Goal: Information Seeking & Learning: Check status

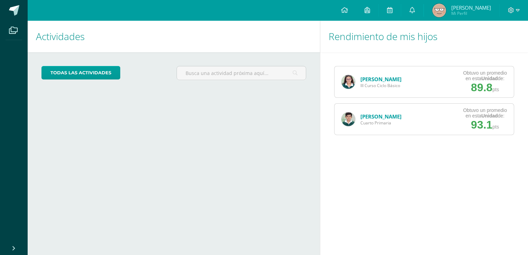
click at [391, 76] on link "[PERSON_NAME]" at bounding box center [381, 79] width 41 height 7
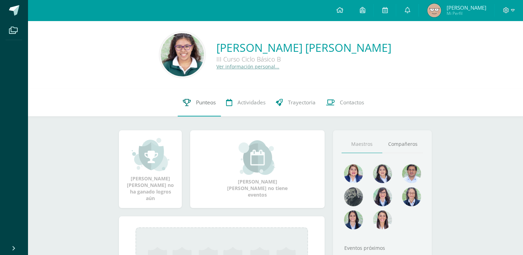
click at [190, 110] on link "Punteos" at bounding box center [199, 103] width 43 height 28
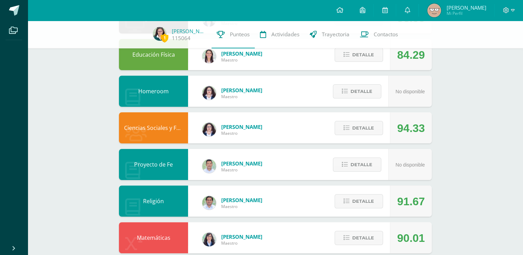
scroll to position [120, 0]
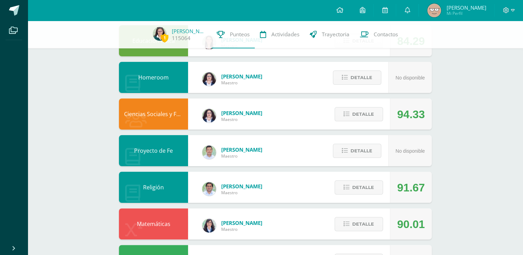
click at [478, 90] on div "1 [PERSON_NAME] 115064 Punteos Actividades Trayectoria Contactos Pendiente Unid…" at bounding box center [275, 223] width 495 height 646
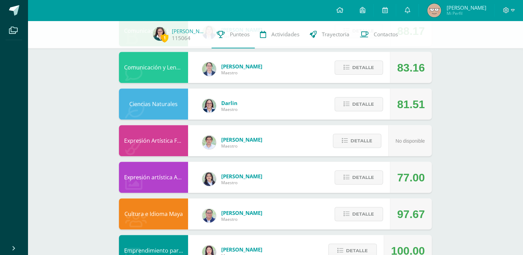
scroll to position [412, 0]
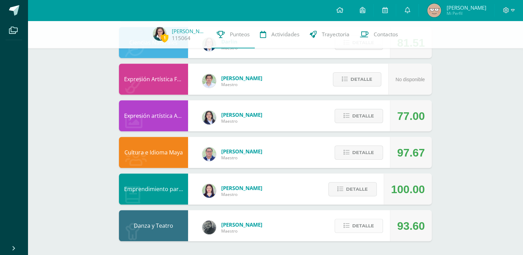
click at [359, 226] on span "Detalle" at bounding box center [363, 226] width 22 height 13
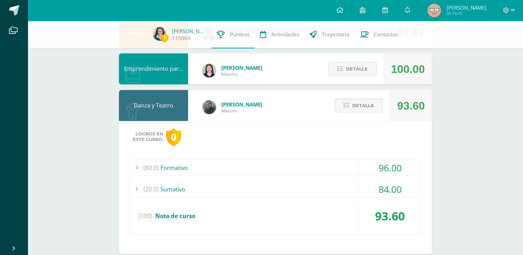
scroll to position [544, 0]
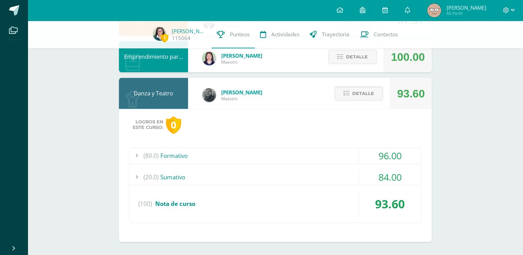
click at [241, 177] on div "(20.0) Sumativo" at bounding box center [275, 177] width 291 height 16
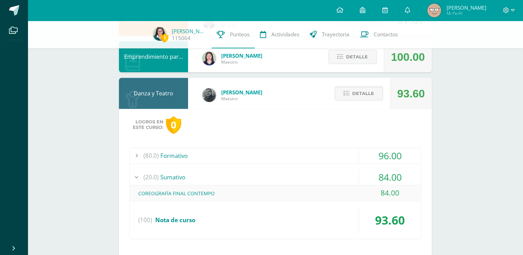
click at [241, 179] on div "(20.0) Sumativo" at bounding box center [275, 177] width 291 height 16
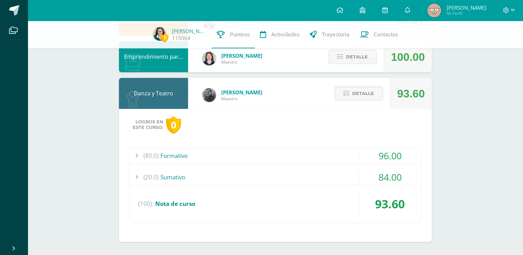
click at [206, 156] on div "(80.0) Formativo" at bounding box center [275, 156] width 291 height 16
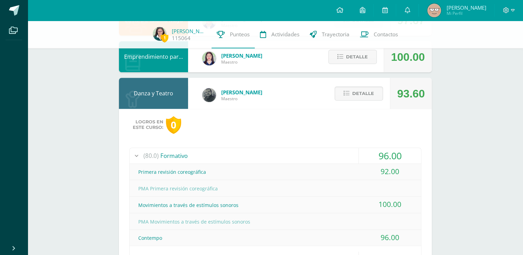
click at [209, 159] on div "(80.0) Formativo" at bounding box center [275, 156] width 291 height 16
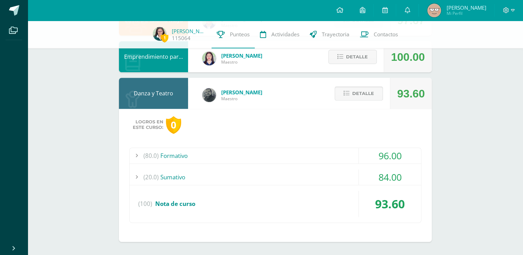
click at [346, 96] on icon at bounding box center [347, 94] width 6 height 6
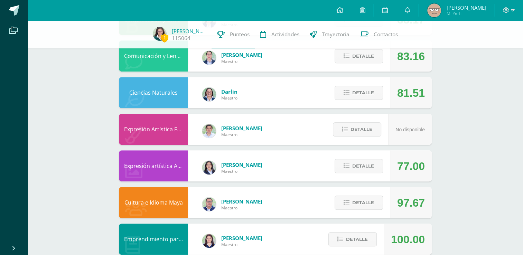
scroll to position [412, 0]
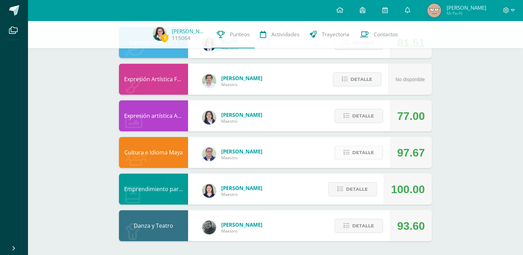
click at [345, 152] on icon at bounding box center [347, 153] width 6 height 6
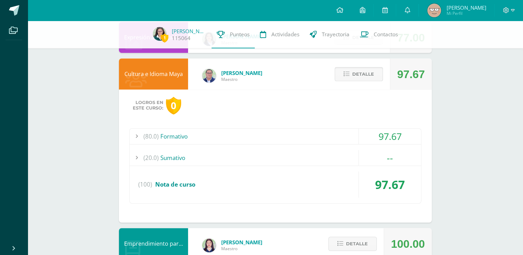
scroll to position [490, 0]
click at [232, 135] on div "(80.0) Formativo" at bounding box center [275, 137] width 291 height 16
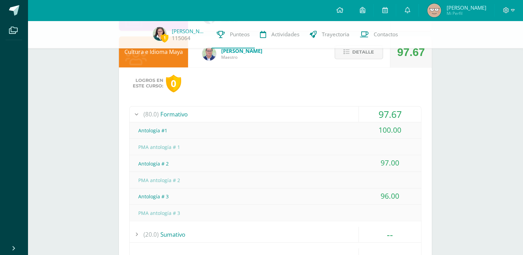
scroll to position [519, 0]
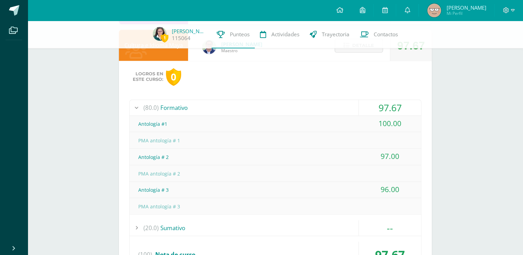
click at [191, 105] on div "(80.0) Formativo" at bounding box center [275, 108] width 291 height 16
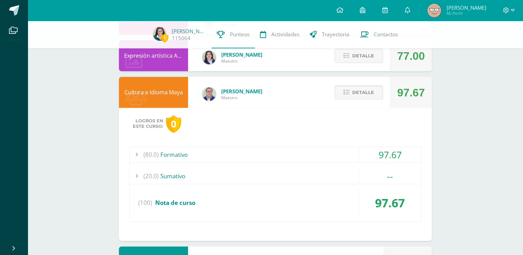
click at [358, 90] on span "Detalle" at bounding box center [363, 92] width 22 height 13
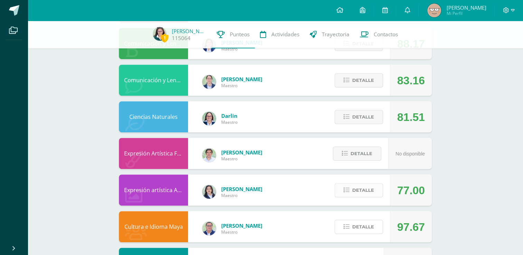
scroll to position [335, 0]
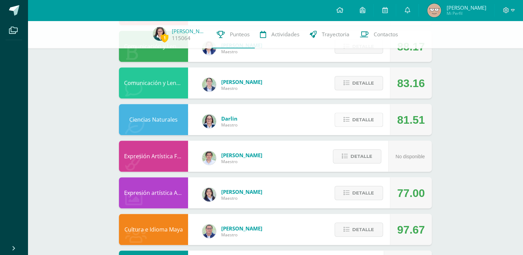
click at [360, 115] on span "Detalle" at bounding box center [363, 119] width 22 height 13
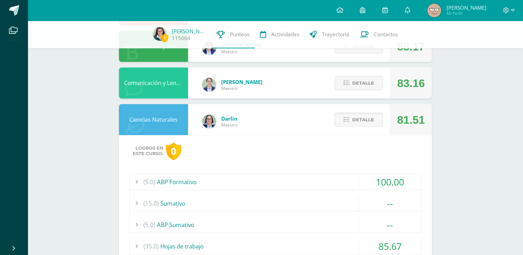
scroll to position [405, 0]
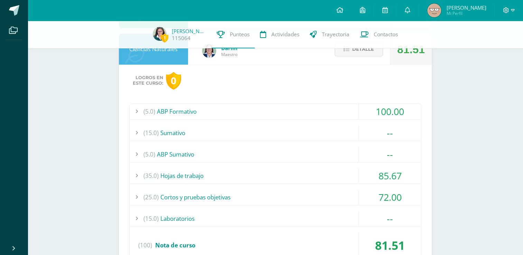
click at [195, 219] on div "(15.0) Laboratorios" at bounding box center [275, 219] width 291 height 16
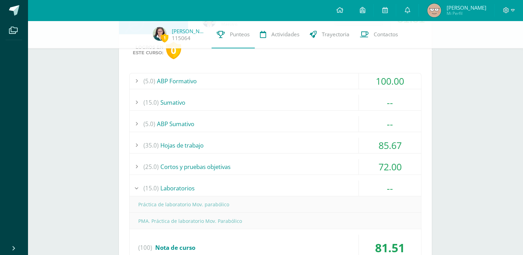
scroll to position [443, 0]
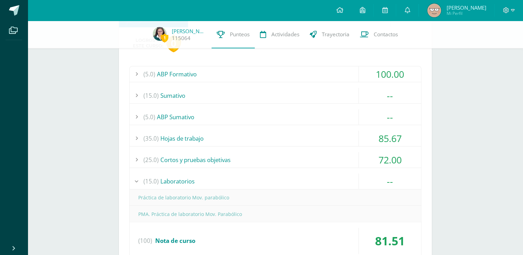
click at [173, 181] on div "(15.0) Laboratorios" at bounding box center [275, 182] width 291 height 16
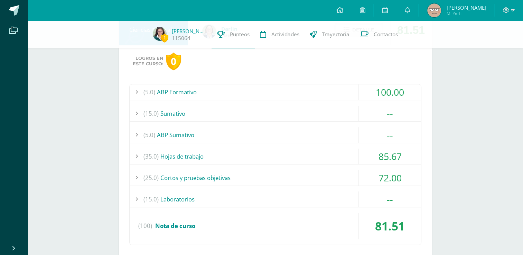
scroll to position [424, 0]
click at [213, 126] on div "(5.0) ABP Formativo 100.00 Ficha Técnica ABP 100.00" at bounding box center [275, 164] width 292 height 161
click at [212, 132] on div "(5.0) ABP Sumativo" at bounding box center [275, 136] width 291 height 16
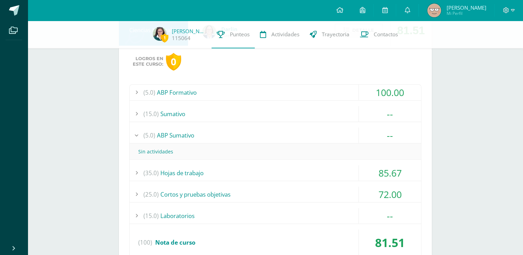
click at [210, 132] on div "(5.0) ABP Sumativo" at bounding box center [275, 136] width 291 height 16
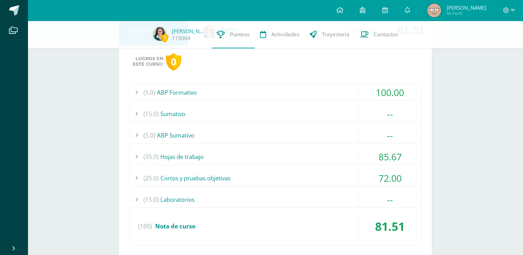
click at [274, 112] on div "(15.0) Sumativo" at bounding box center [275, 114] width 291 height 16
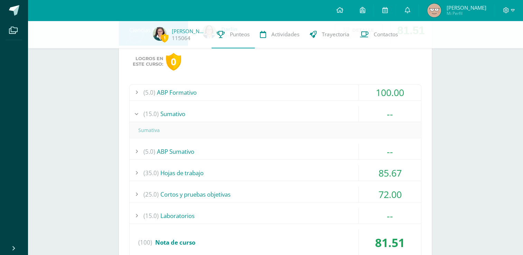
click at [274, 112] on div "(15.0) Sumativo" at bounding box center [275, 114] width 291 height 16
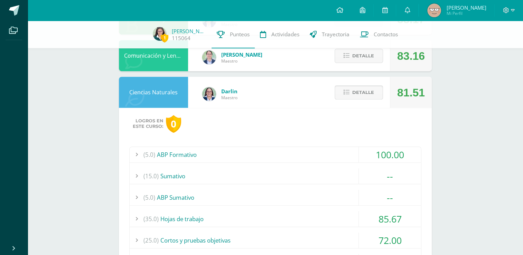
click at [353, 89] on span "Detalle" at bounding box center [363, 92] width 22 height 13
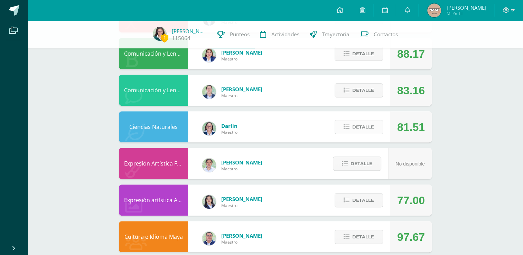
scroll to position [327, 0]
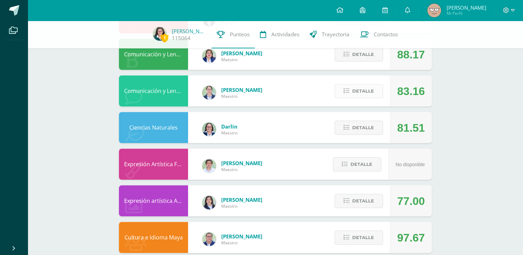
click at [356, 92] on span "Detalle" at bounding box center [363, 91] width 22 height 13
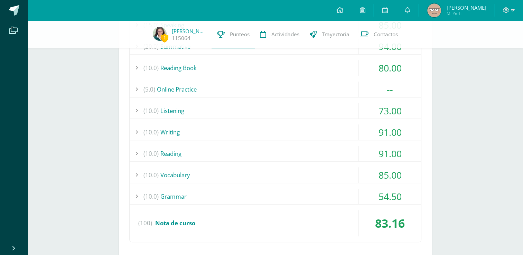
scroll to position [458, 0]
